Goal: Navigation & Orientation: Go to known website

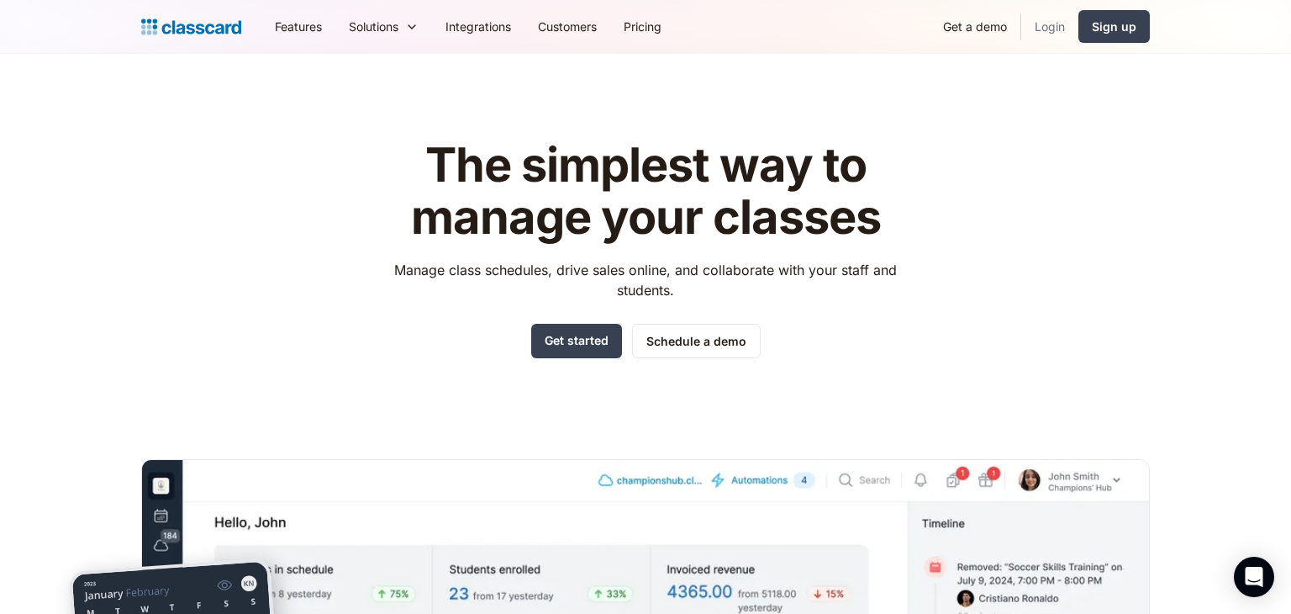
click at [1050, 23] on link "Login" at bounding box center [1049, 27] width 57 height 38
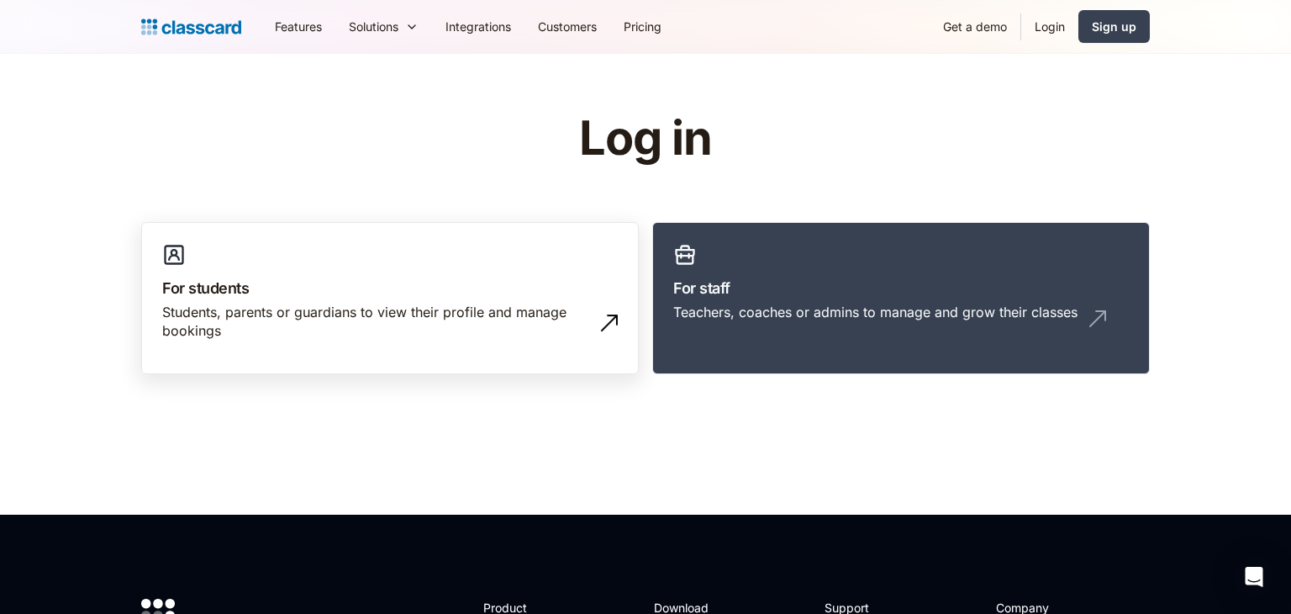
click at [525, 262] on link "For students Students, parents or guardians to view their profile and manage bo…" at bounding box center [390, 298] width 498 height 153
